Goal: Task Accomplishment & Management: Use online tool/utility

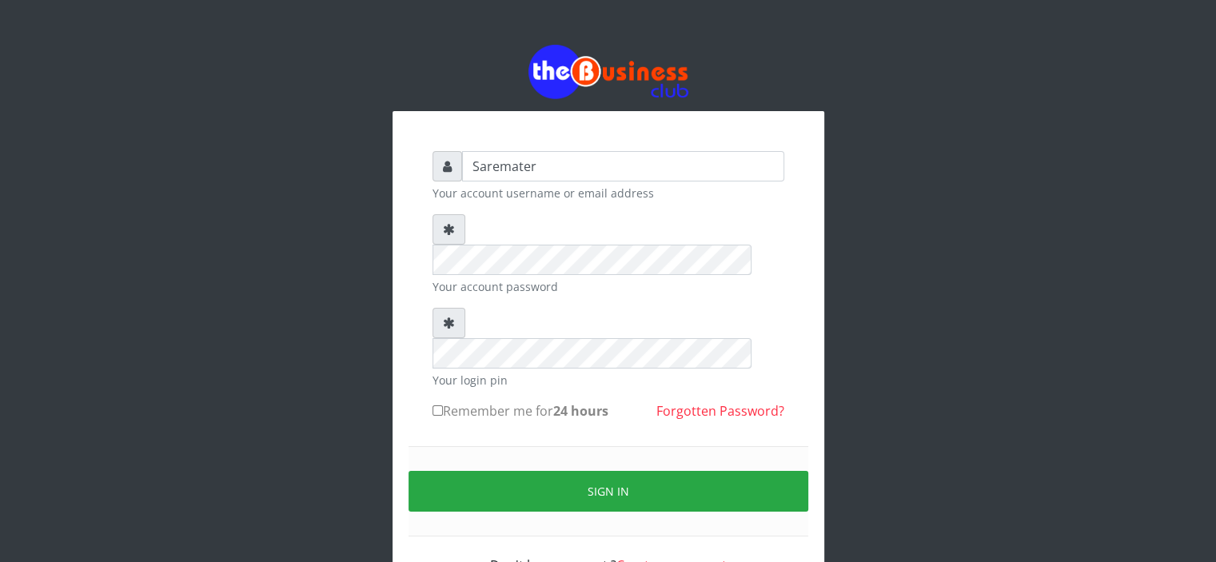
type input "Saremater"
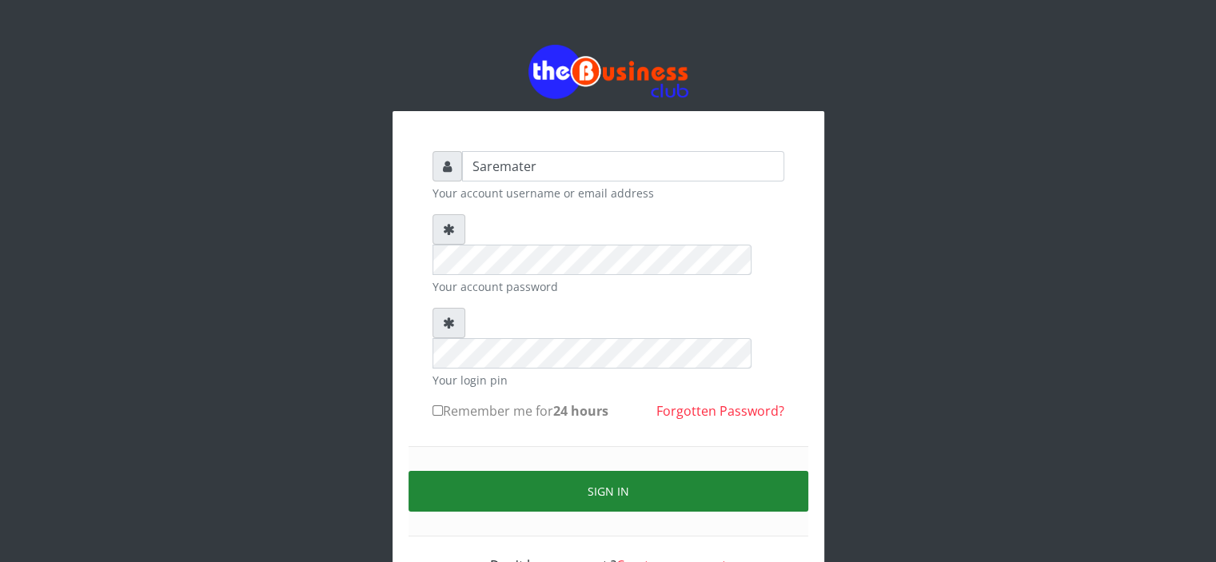
click at [571, 471] on button "Sign in" at bounding box center [608, 491] width 400 height 41
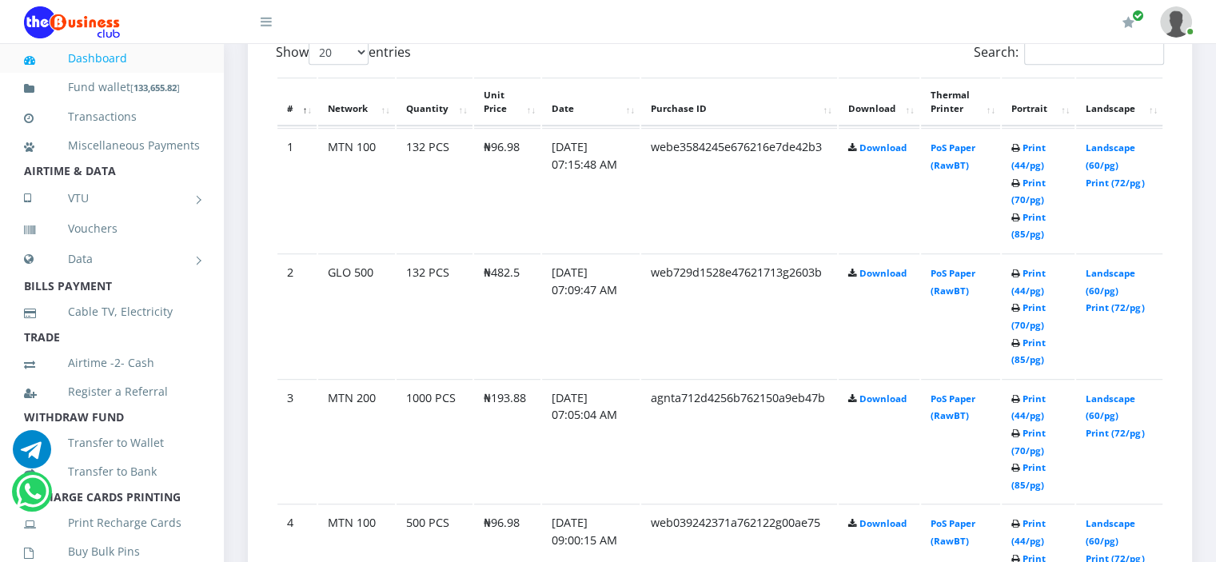
scroll to position [896, 0]
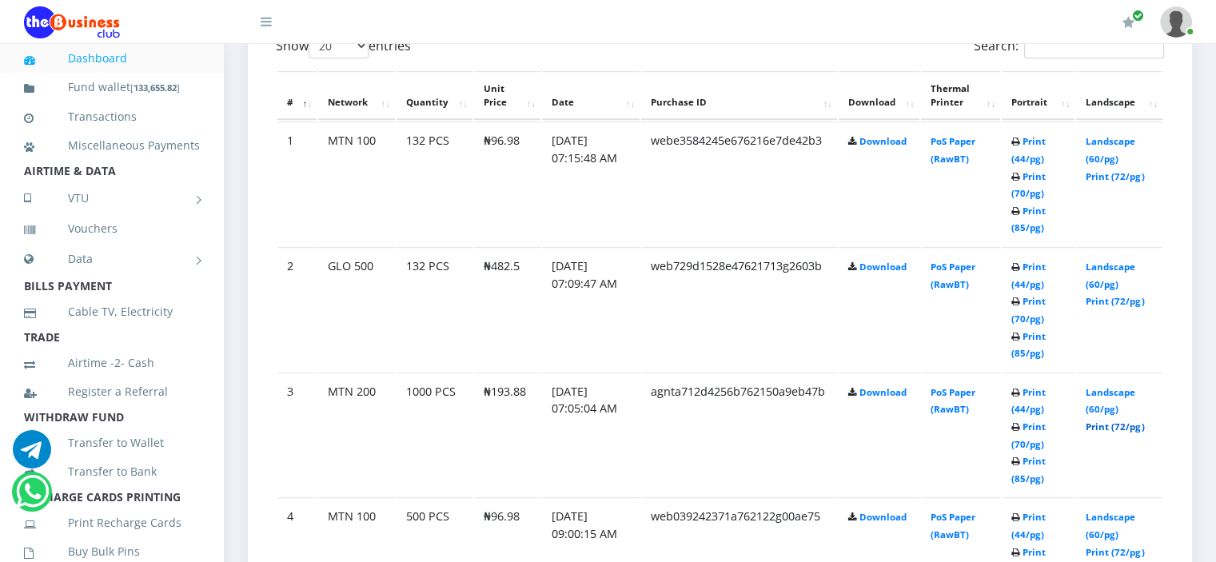
click at [1117, 425] on link "Print (72/pg)" at bounding box center [1114, 426] width 58 height 12
click at [1100, 298] on link "Print (72/pg)" at bounding box center [1114, 301] width 58 height 12
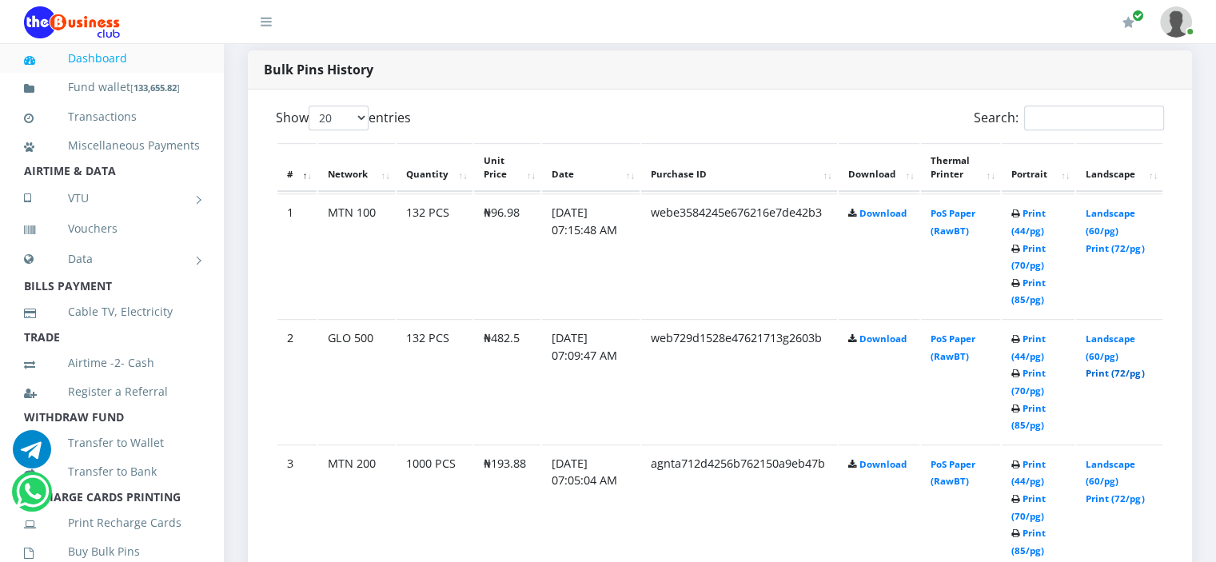
scroll to position [818, 0]
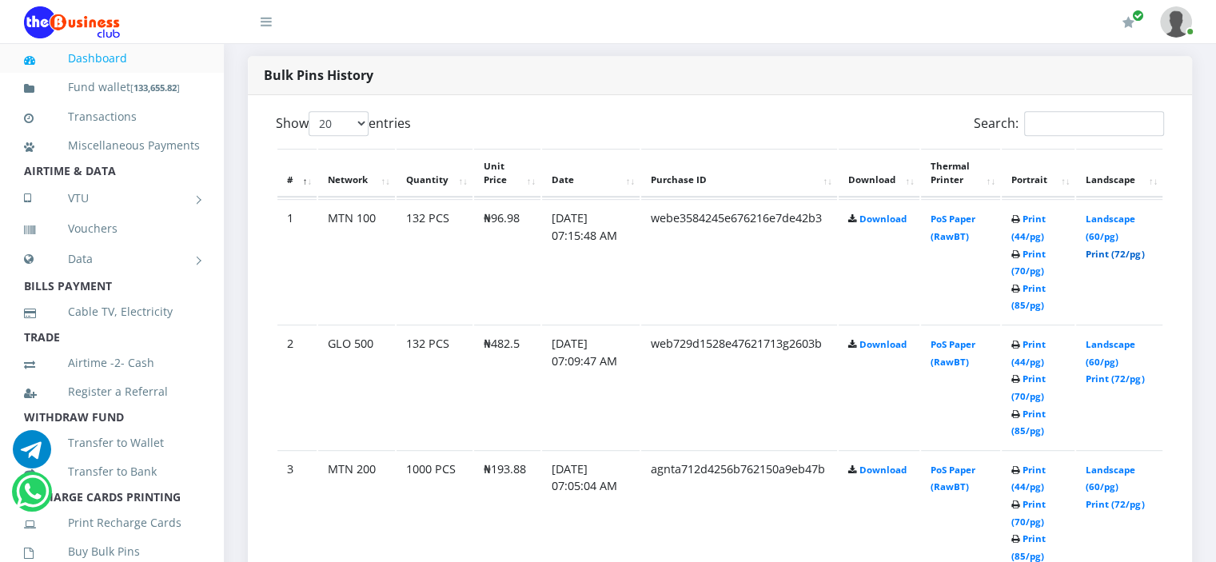
click at [1100, 249] on link "Print (72/pg)" at bounding box center [1114, 254] width 58 height 12
